Goal: Task Accomplishment & Management: Use online tool/utility

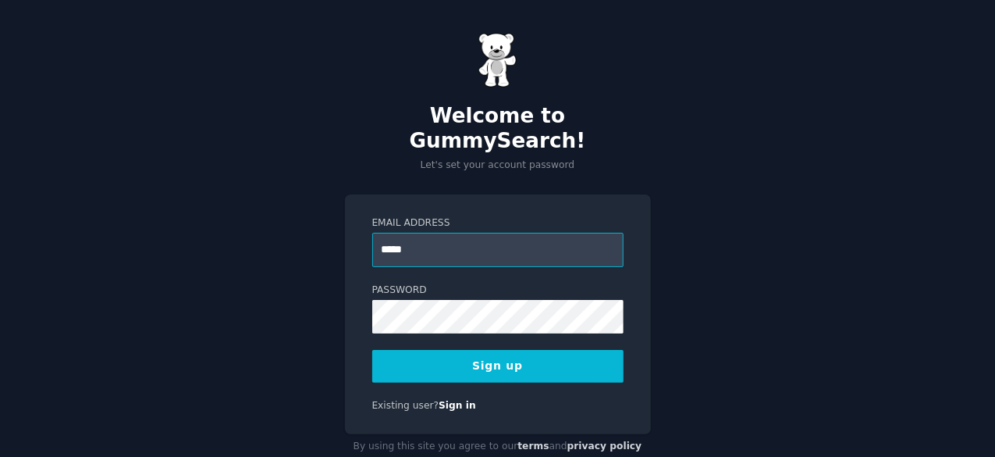
type input "**********"
click at [504, 350] on button "Sign up" at bounding box center [497, 366] width 251 height 33
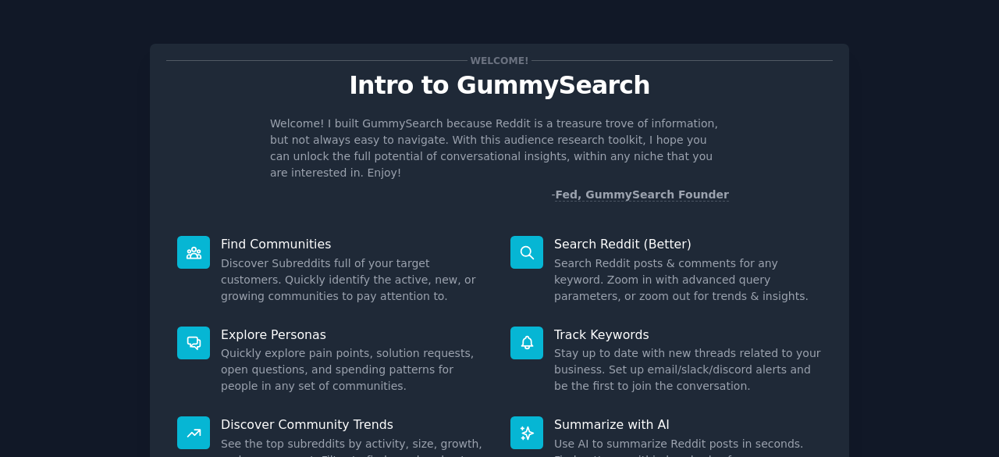
scroll to position [153, 0]
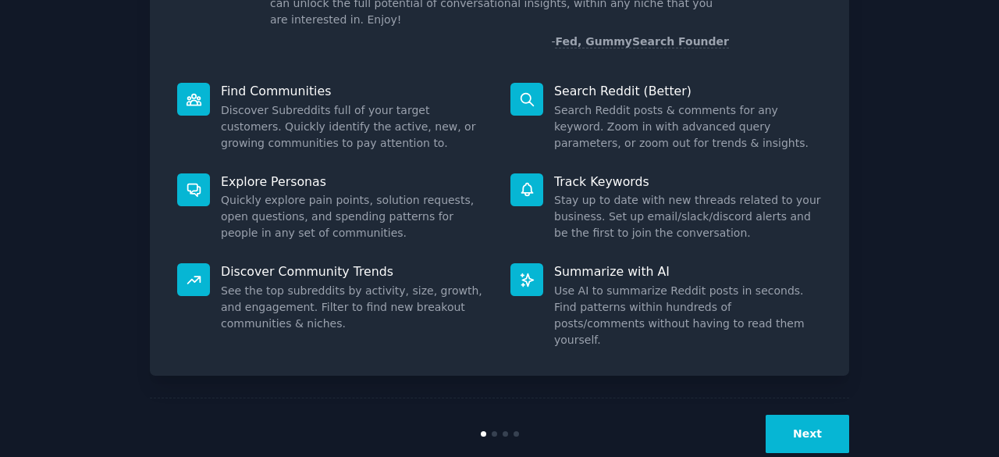
click at [820, 415] on button "Next" at bounding box center [808, 434] width 84 height 38
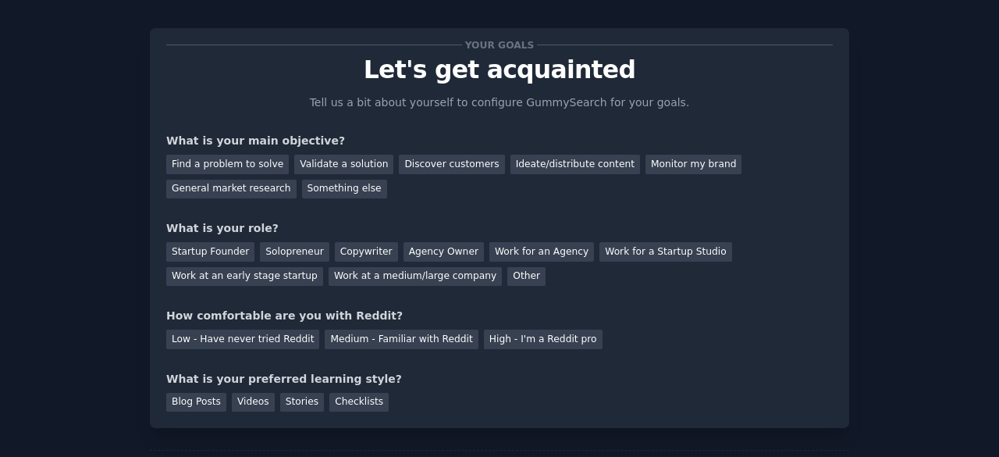
scroll to position [10, 0]
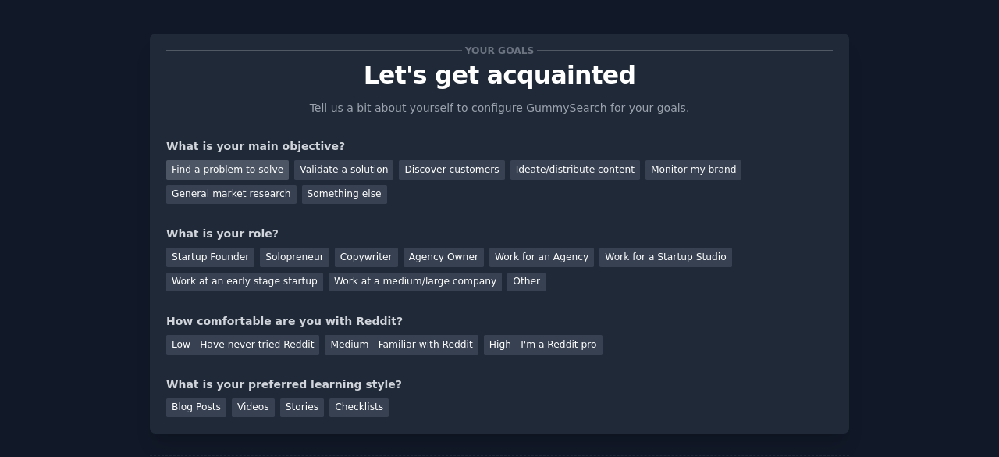
click at [244, 169] on div "Find a problem to solve" at bounding box center [227, 170] width 123 height 20
click at [322, 164] on div "Validate a solution" at bounding box center [343, 170] width 99 height 20
click at [251, 169] on div "Find a problem to solve" at bounding box center [227, 170] width 123 height 20
click at [376, 252] on div "Startup Founder Solopreneur Copywriter Agency Owner Work for an Agency Work for…" at bounding box center [499, 266] width 667 height 49
click at [216, 257] on div "Startup Founder" at bounding box center [210, 258] width 88 height 20
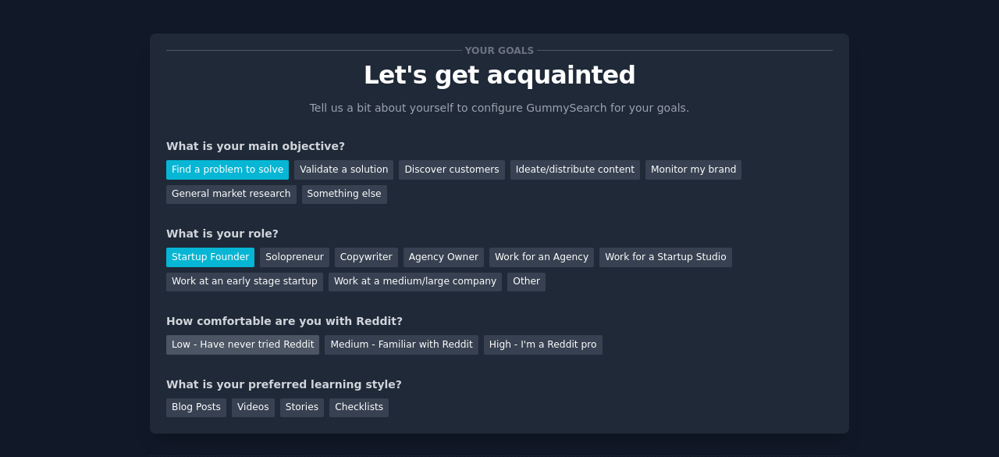
click at [272, 345] on div "Low - Have never tried Reddit" at bounding box center [242, 345] width 153 height 20
click at [206, 402] on div "Blog Posts" at bounding box center [196, 408] width 60 height 20
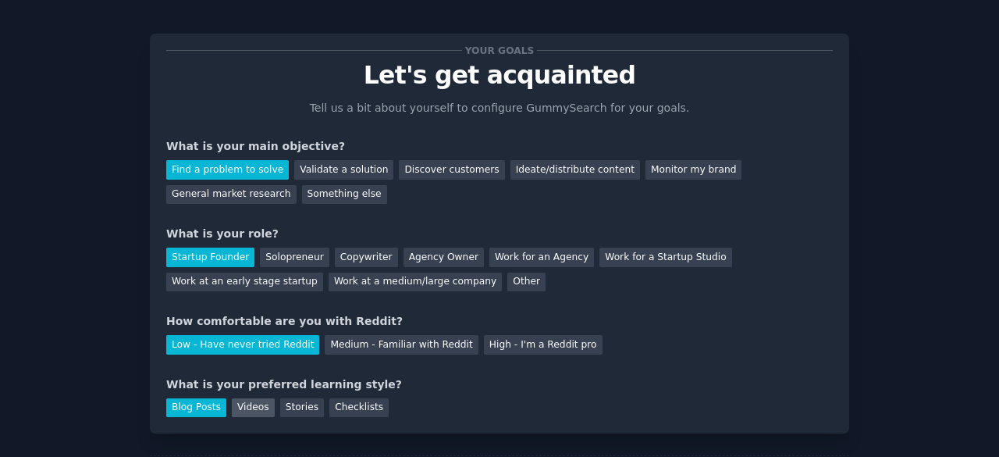
click at [260, 401] on div "Videos" at bounding box center [253, 408] width 43 height 20
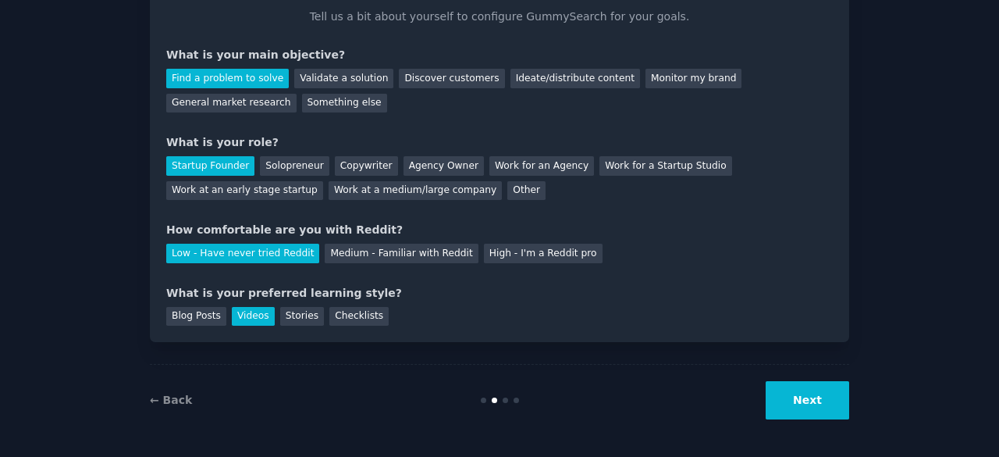
click at [829, 418] on button "Next" at bounding box center [808, 400] width 84 height 38
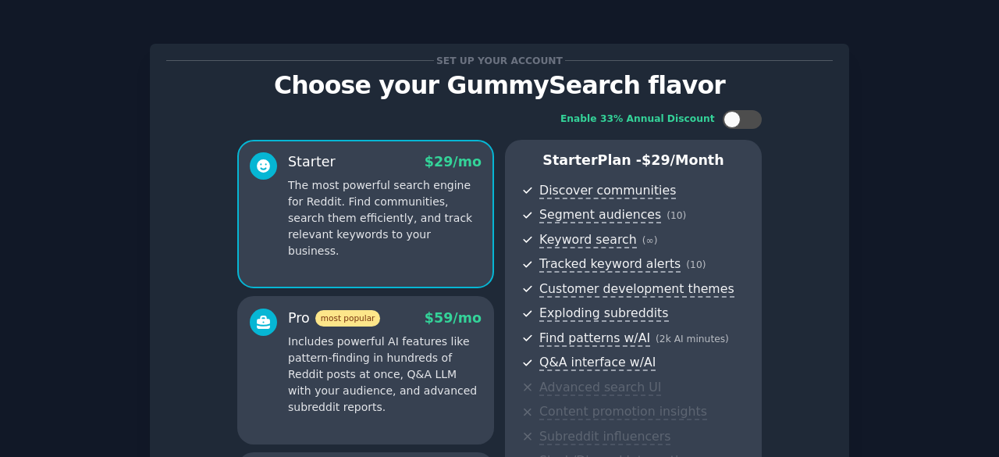
scroll to position [290, 0]
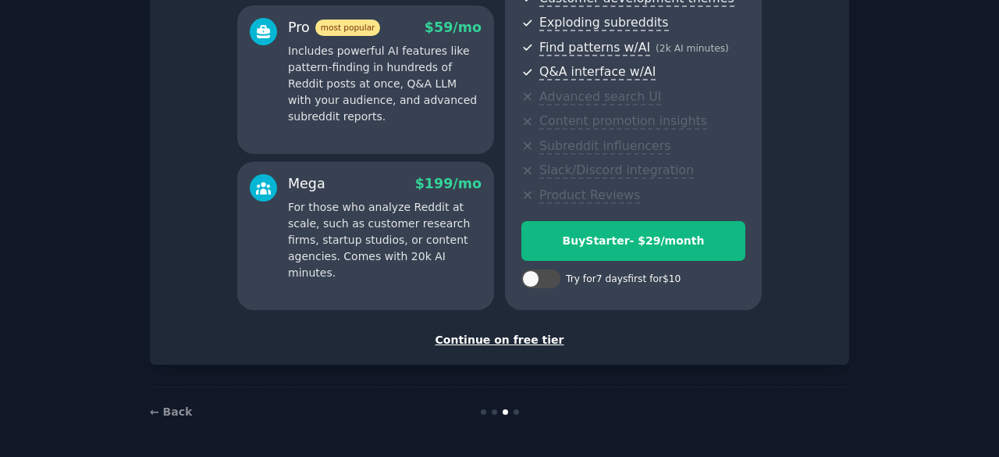
click at [467, 339] on div "Continue on free tier" at bounding box center [499, 340] width 667 height 16
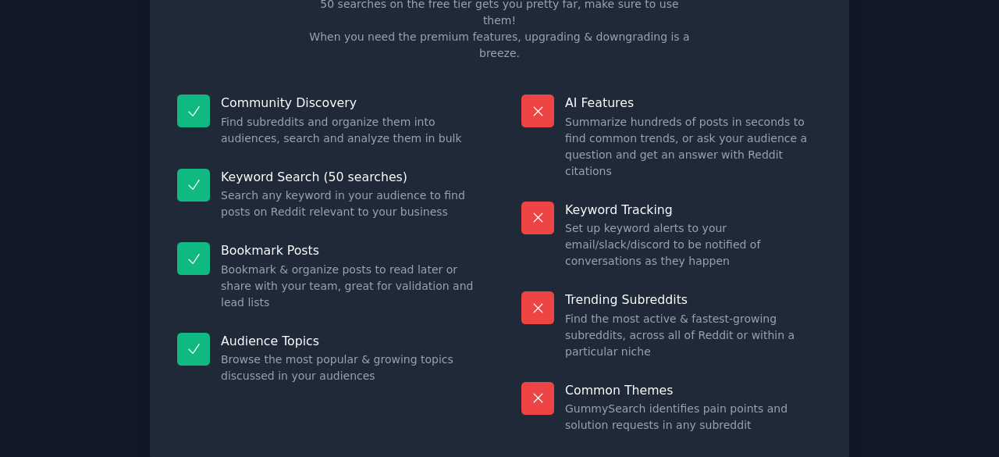
scroll to position [151, 0]
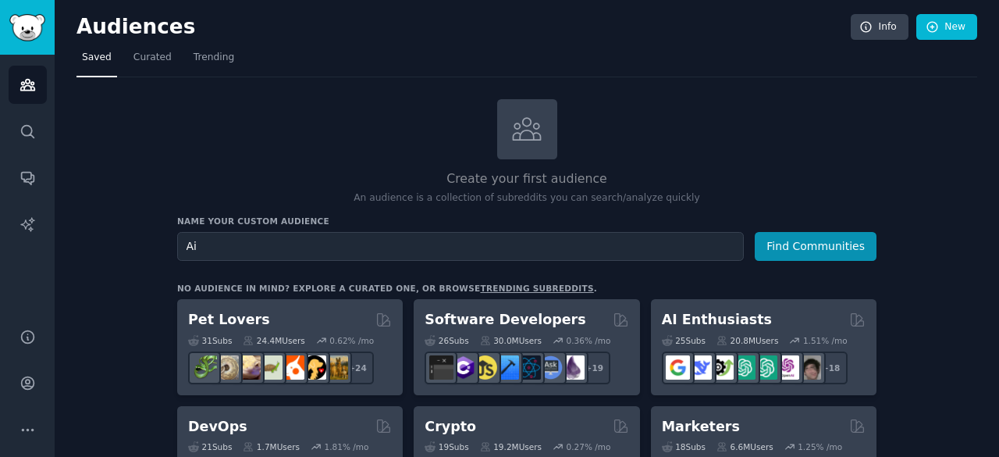
type input "Ai"
click at [755, 232] on button "Find Communities" at bounding box center [816, 246] width 122 height 29
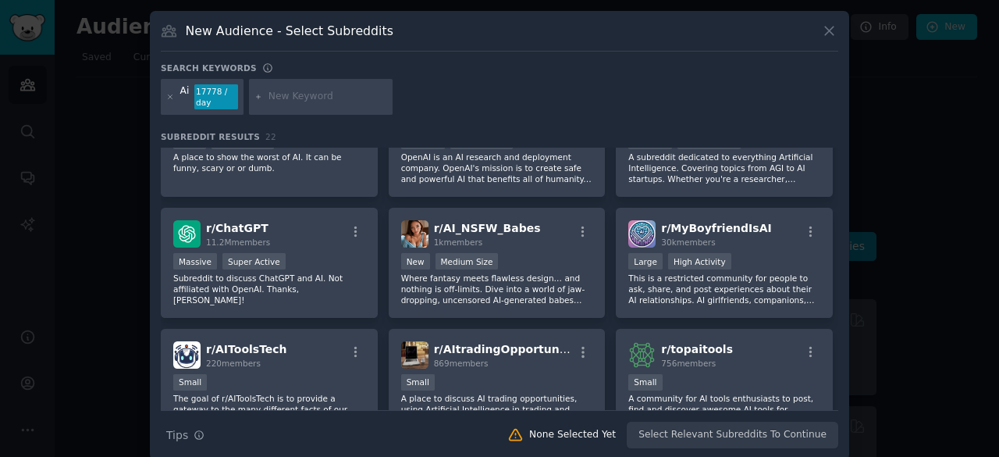
scroll to position [12, 0]
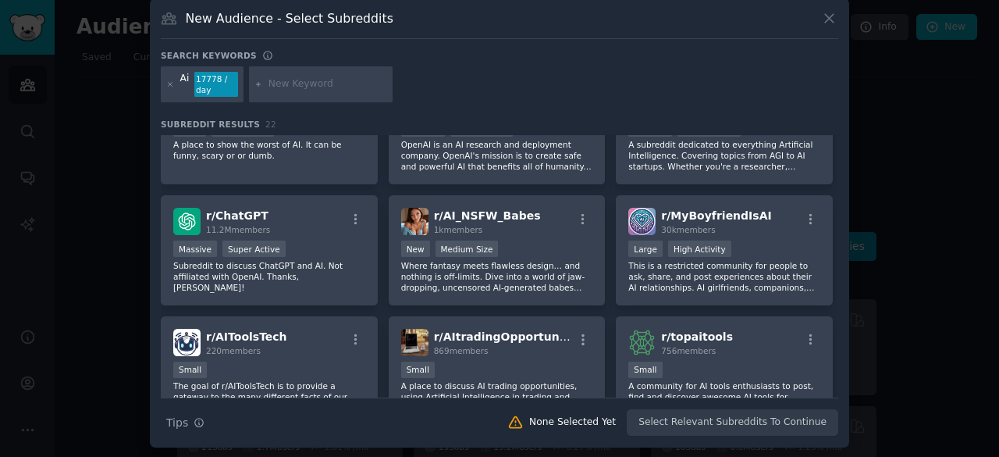
click at [258, 84] on icon at bounding box center [259, 84] width 9 height 9
click at [201, 84] on div "17778 / day" at bounding box center [216, 84] width 44 height 25
click at [167, 77] on div at bounding box center [170, 84] width 9 height 25
click at [167, 85] on icon at bounding box center [170, 84] width 9 height 9
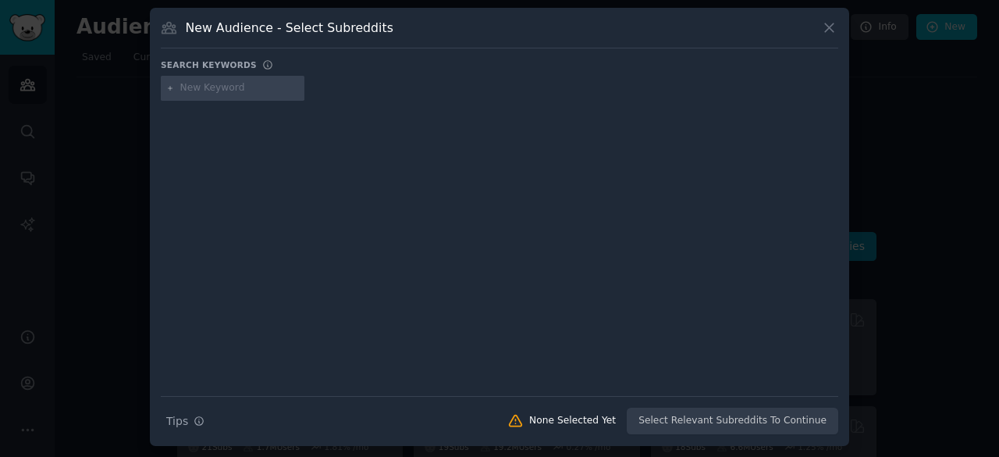
scroll to position [2, 0]
click at [204, 90] on input "text" at bounding box center [239, 90] width 119 height 14
type input "AI strategy"
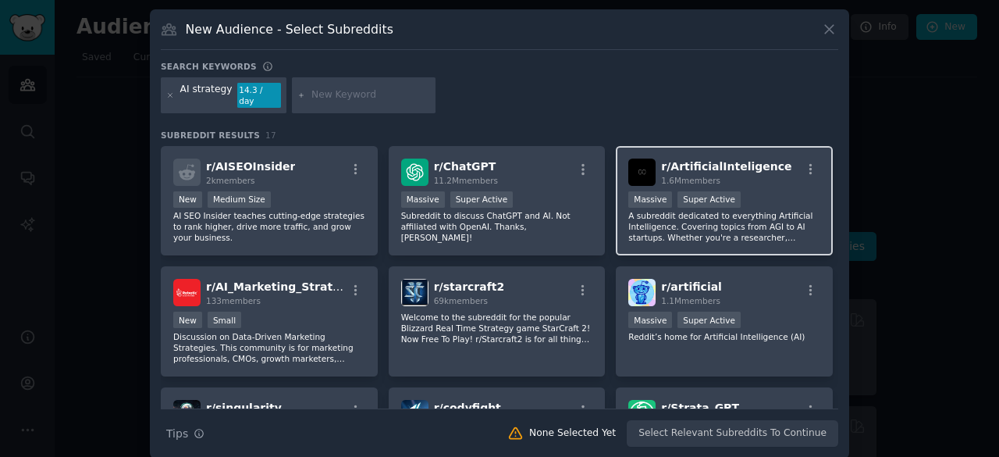
click at [709, 213] on p "A subreddit dedicated to everything Artificial Intelligence. Covering topics fr…" at bounding box center [725, 226] width 192 height 33
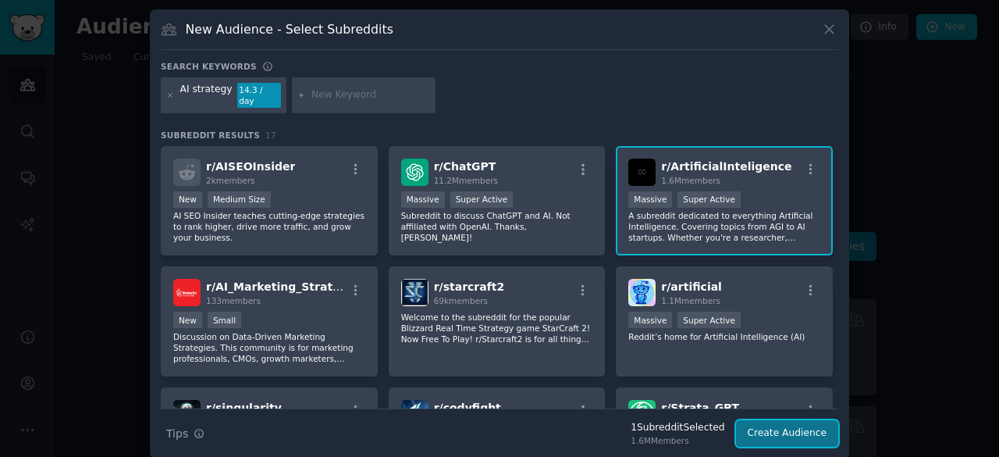
click at [789, 420] on button "Create Audience" at bounding box center [787, 433] width 103 height 27
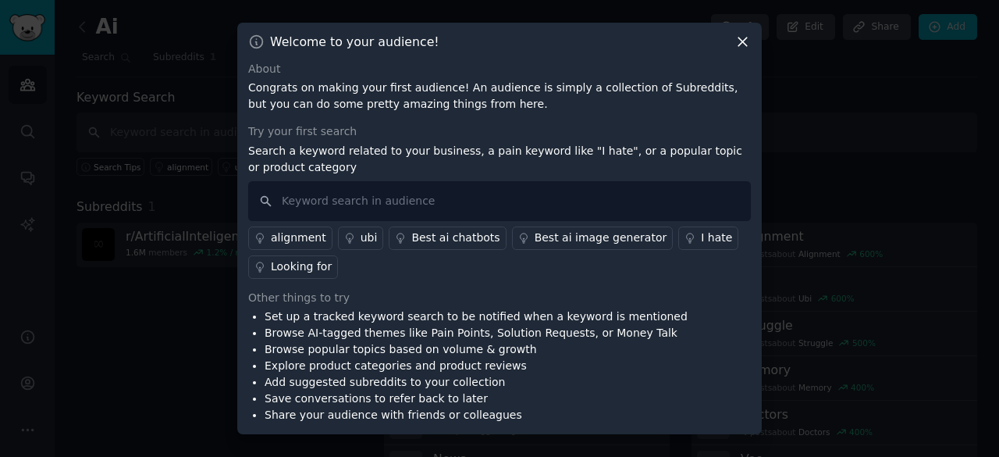
click at [745, 58] on div "Welcome to your audience! About Congrats on making your first audience! An audi…" at bounding box center [499, 229] width 525 height 412
click at [741, 41] on icon at bounding box center [743, 41] width 9 height 9
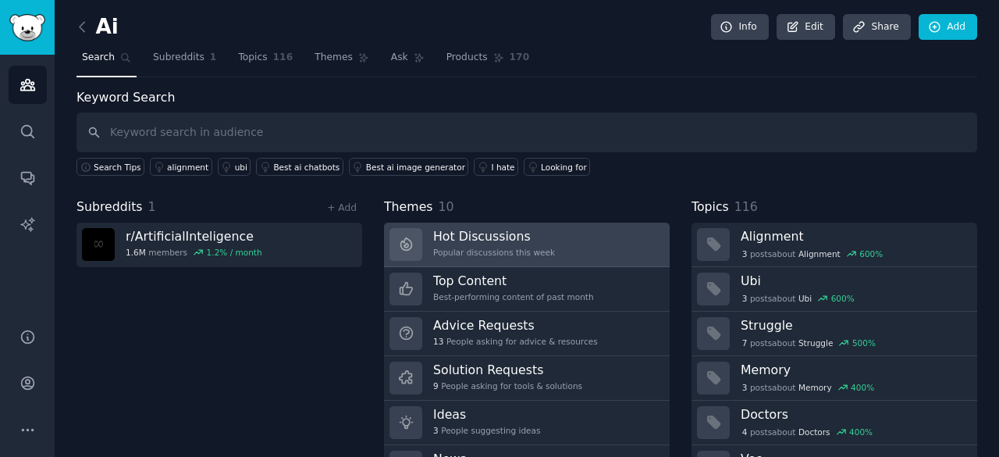
click at [490, 255] on div "Popular discussions this week" at bounding box center [494, 252] width 122 height 11
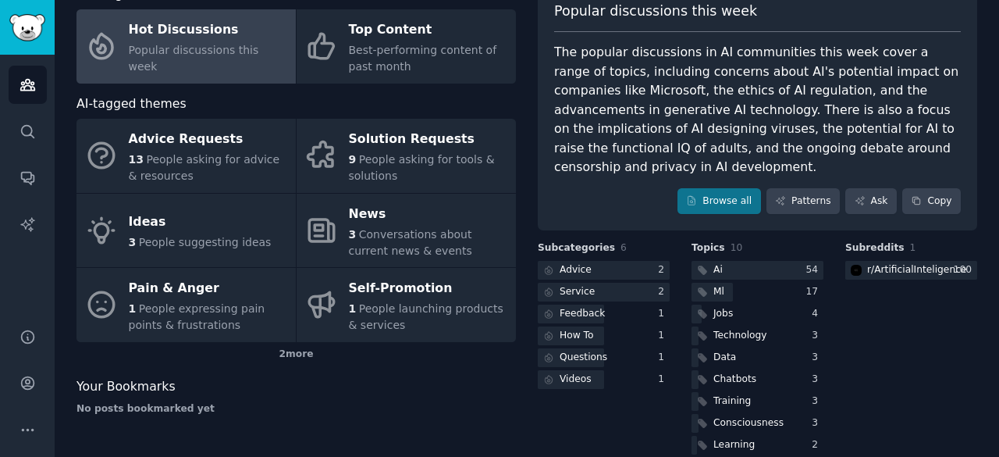
scroll to position [126, 0]
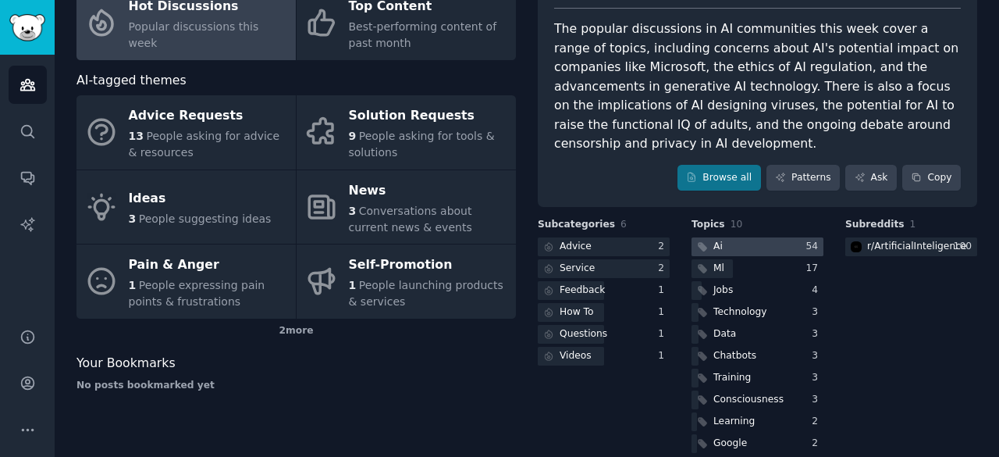
click at [782, 237] on div at bounding box center [758, 247] width 132 height 20
